Goal: Task Accomplishment & Management: Manage account settings

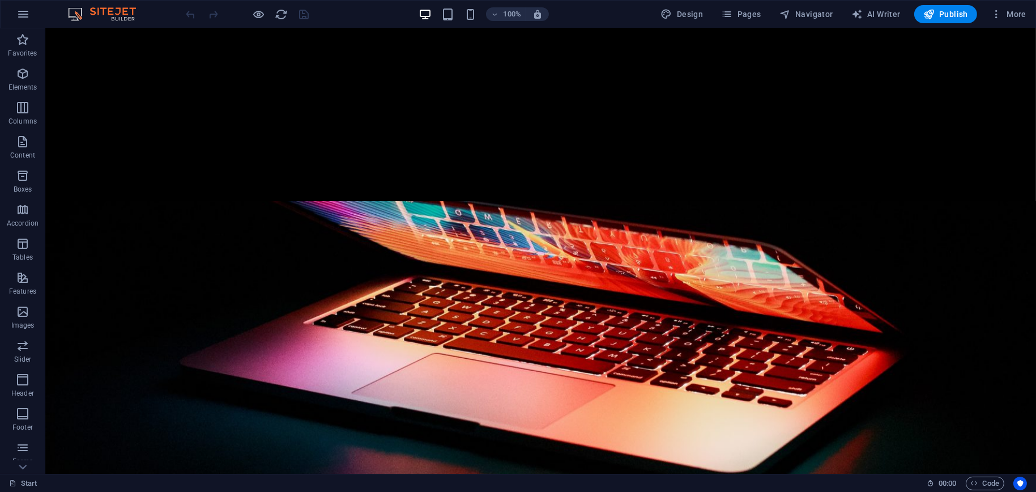
scroll to position [793, 0]
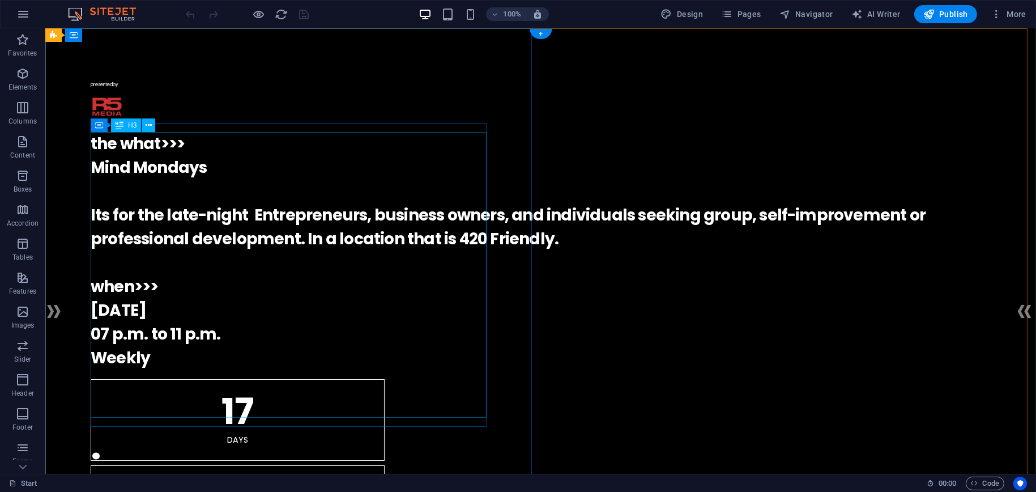
scroll to position [227, 0]
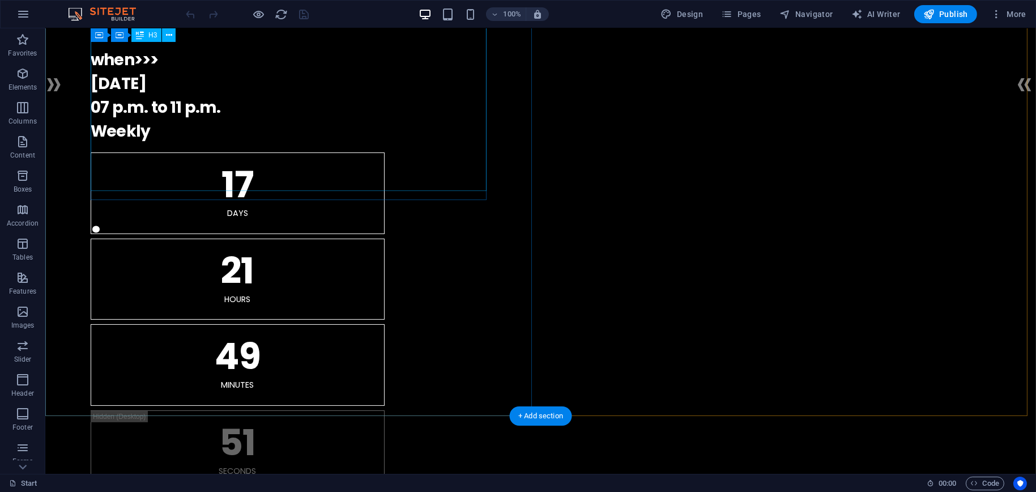
drag, startPoint x: 191, startPoint y: 125, endPoint x: 317, endPoint y: 64, distance: 139.8
click at [317, 64] on div "the what>>> Mind Mondays Its for the late-night Entrepreneurs, business owners,…" at bounding box center [541, 24] width 900 height 238
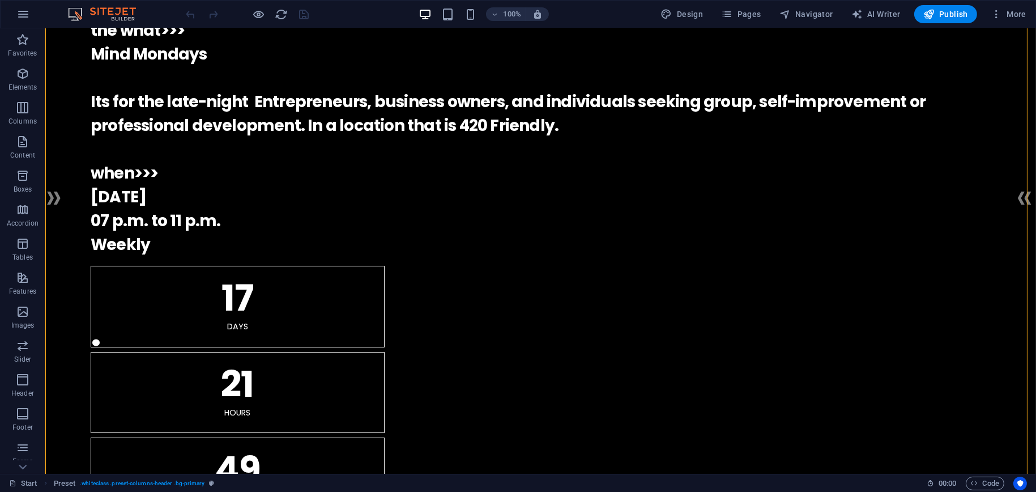
scroll to position [0, 0]
